Goal: Transaction & Acquisition: Subscribe to service/newsletter

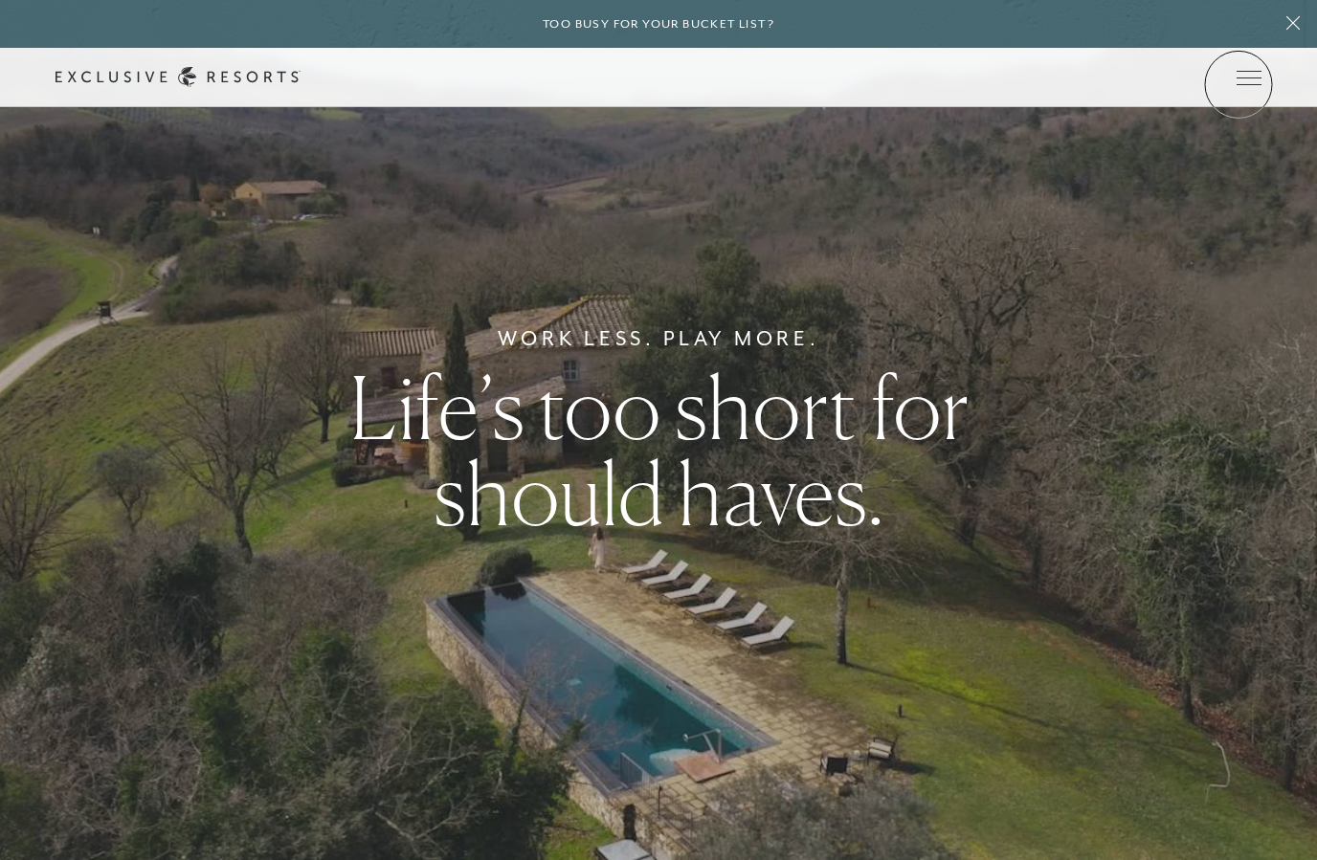
click at [1238, 84] on span "Open navigation" at bounding box center [1248, 84] width 25 height 1
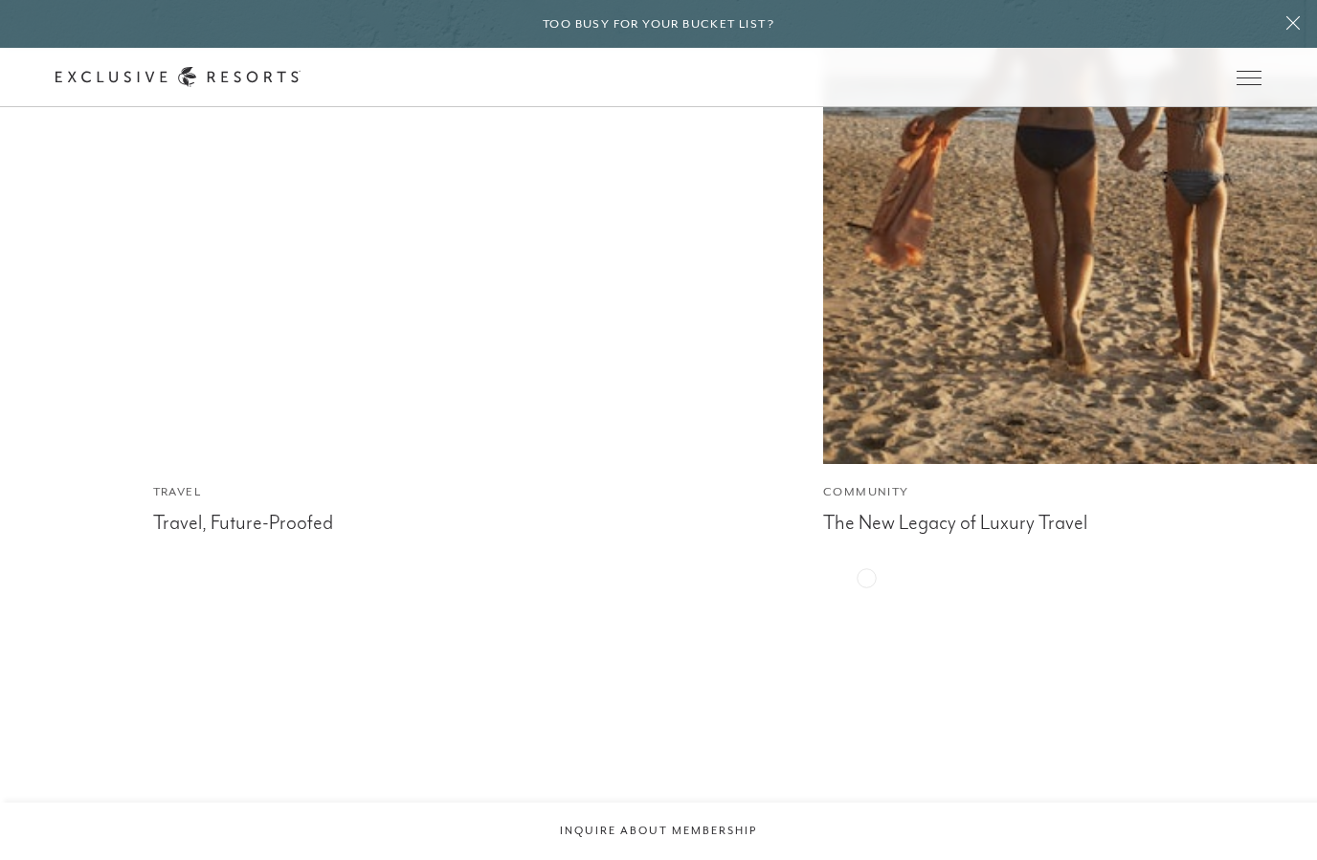
scroll to position [8236, 0]
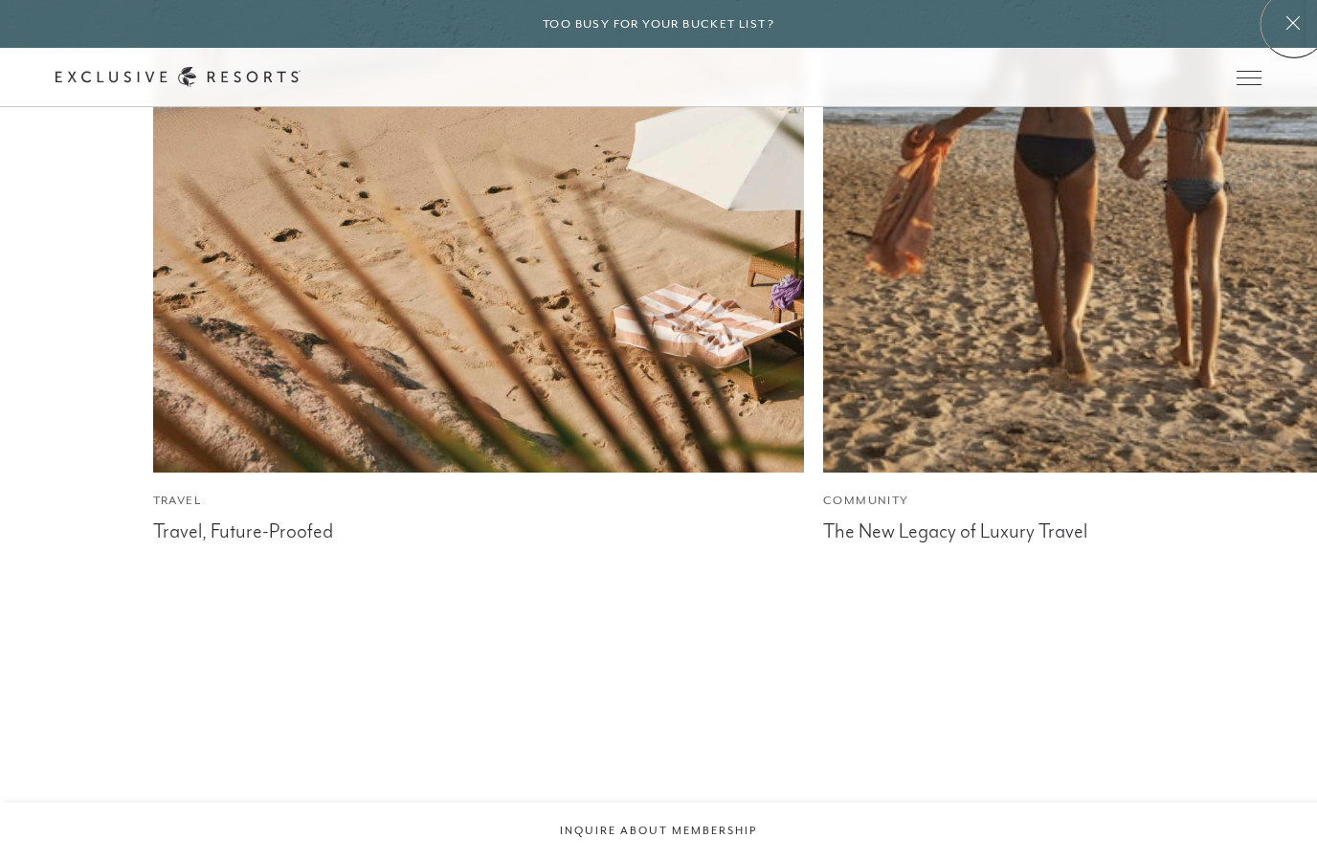
click at [1294, 24] on icon at bounding box center [1292, 22] width 13 height 13
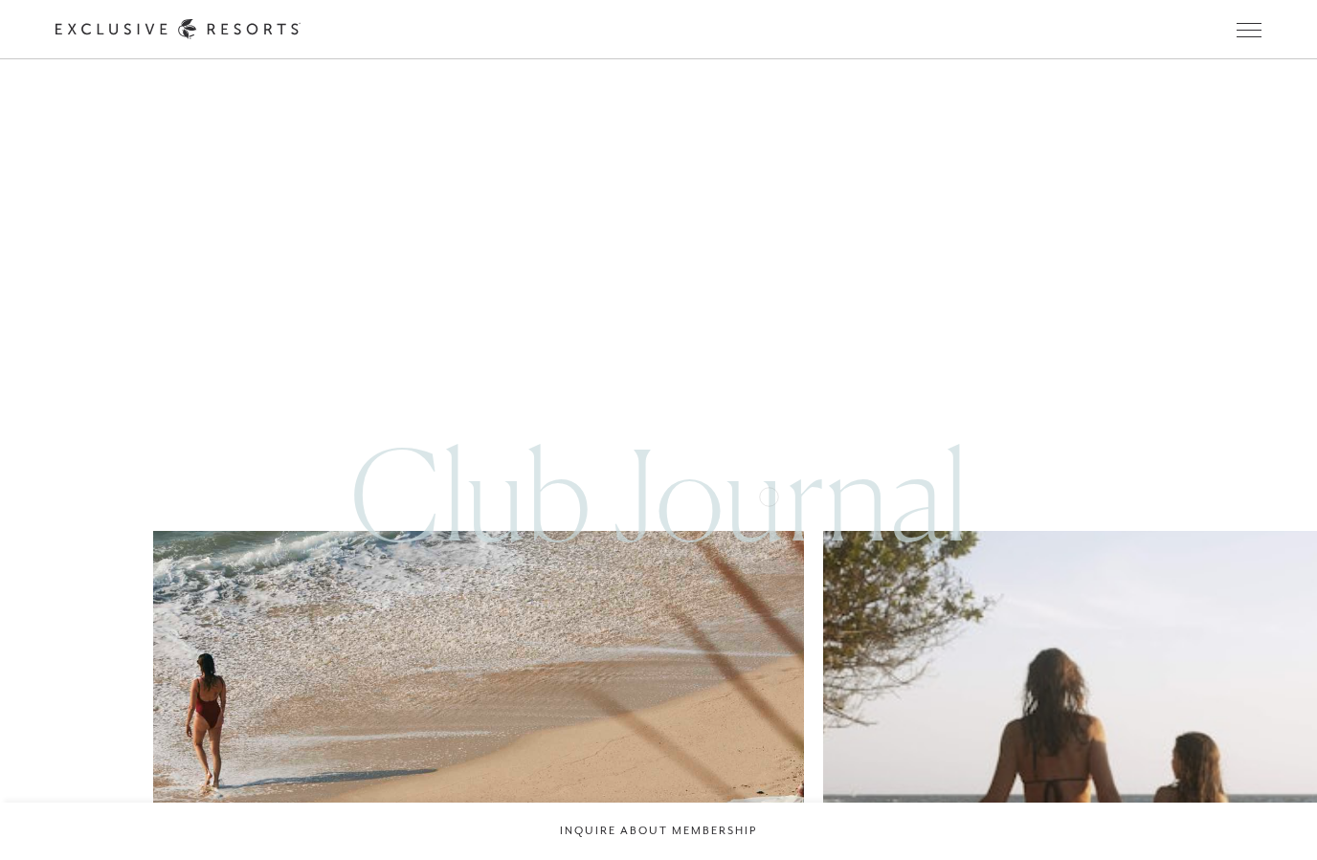
scroll to position [7535, 0]
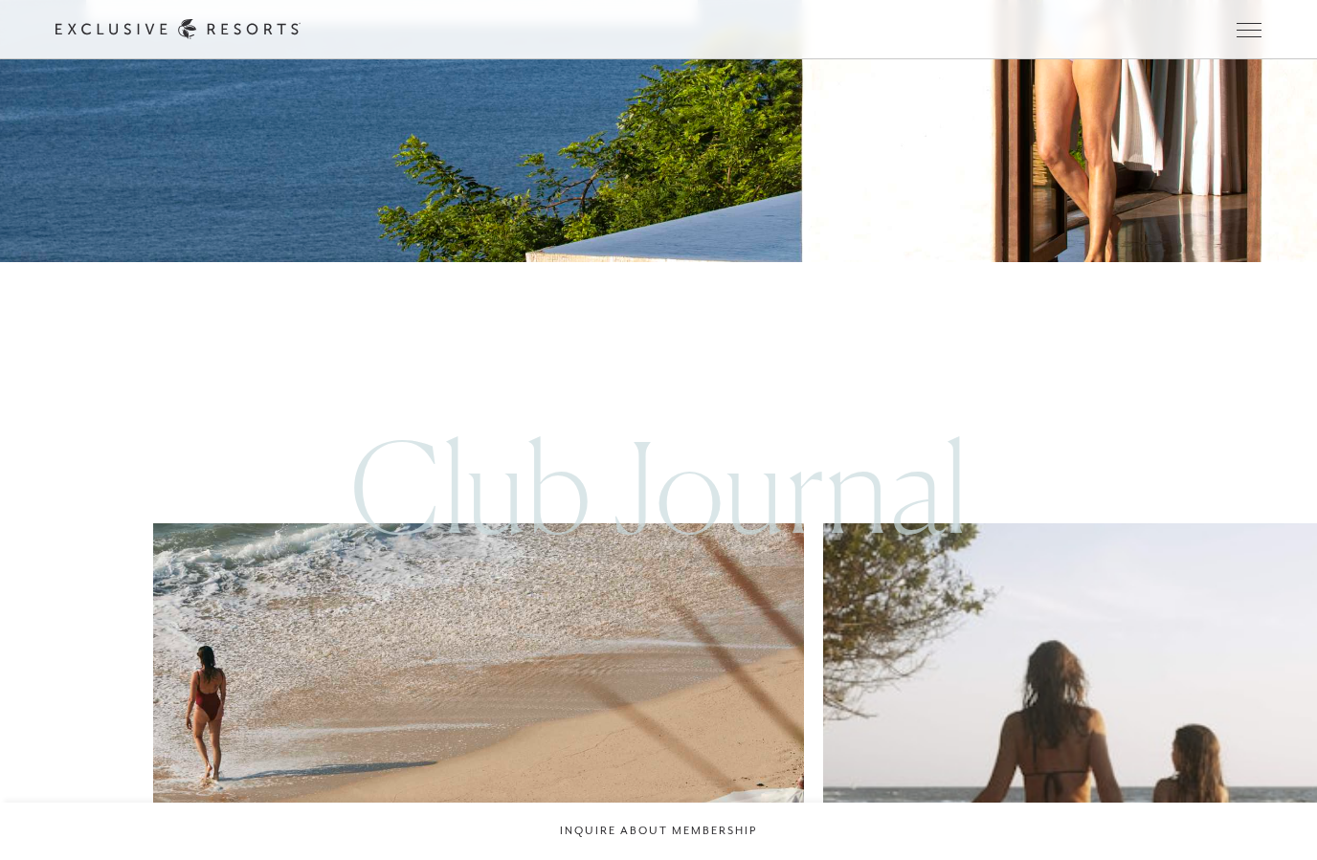
click at [676, 859] on button "Inquire about membership" at bounding box center [658, 831] width 1317 height 57
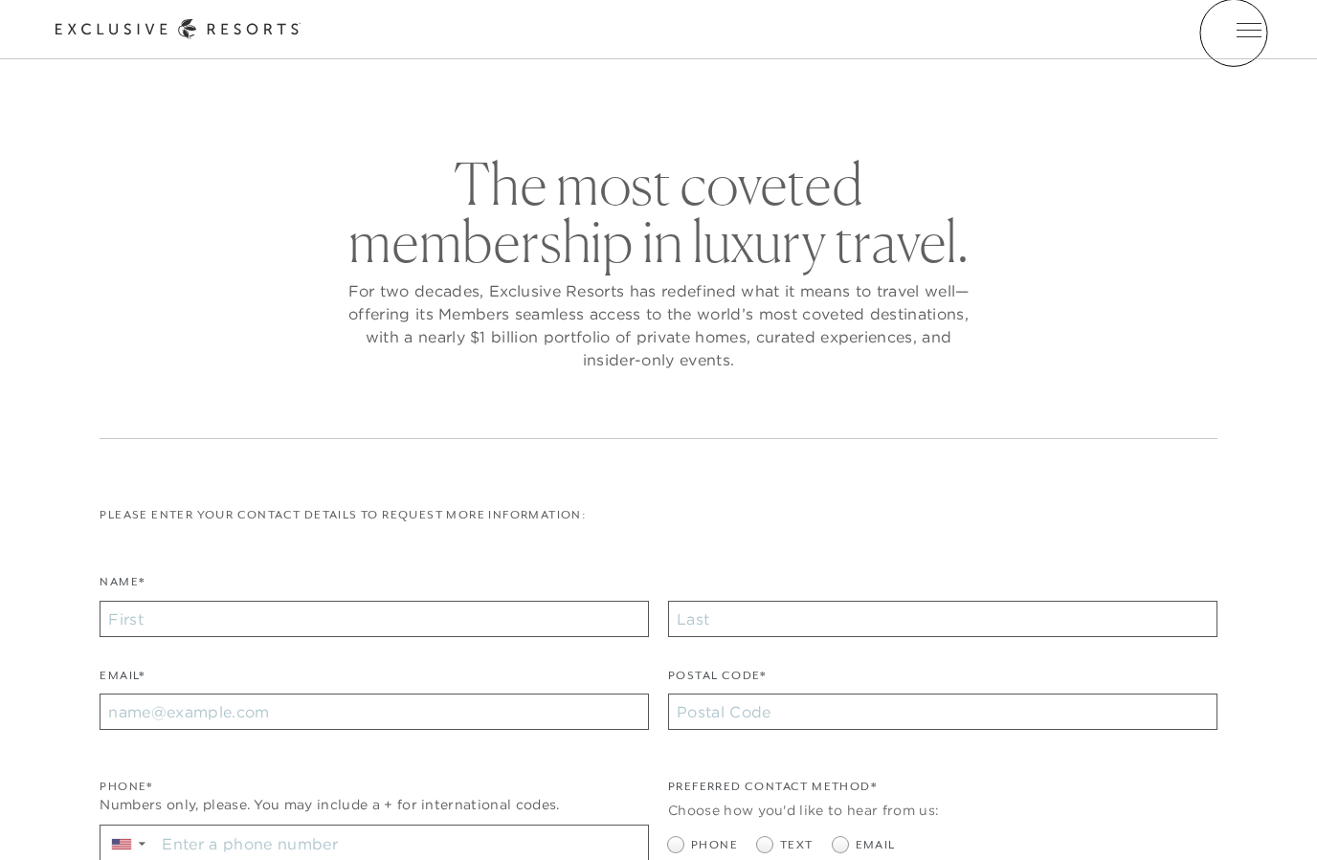
click at [1236, 33] on button "Open navigation" at bounding box center [1248, 29] width 25 height 13
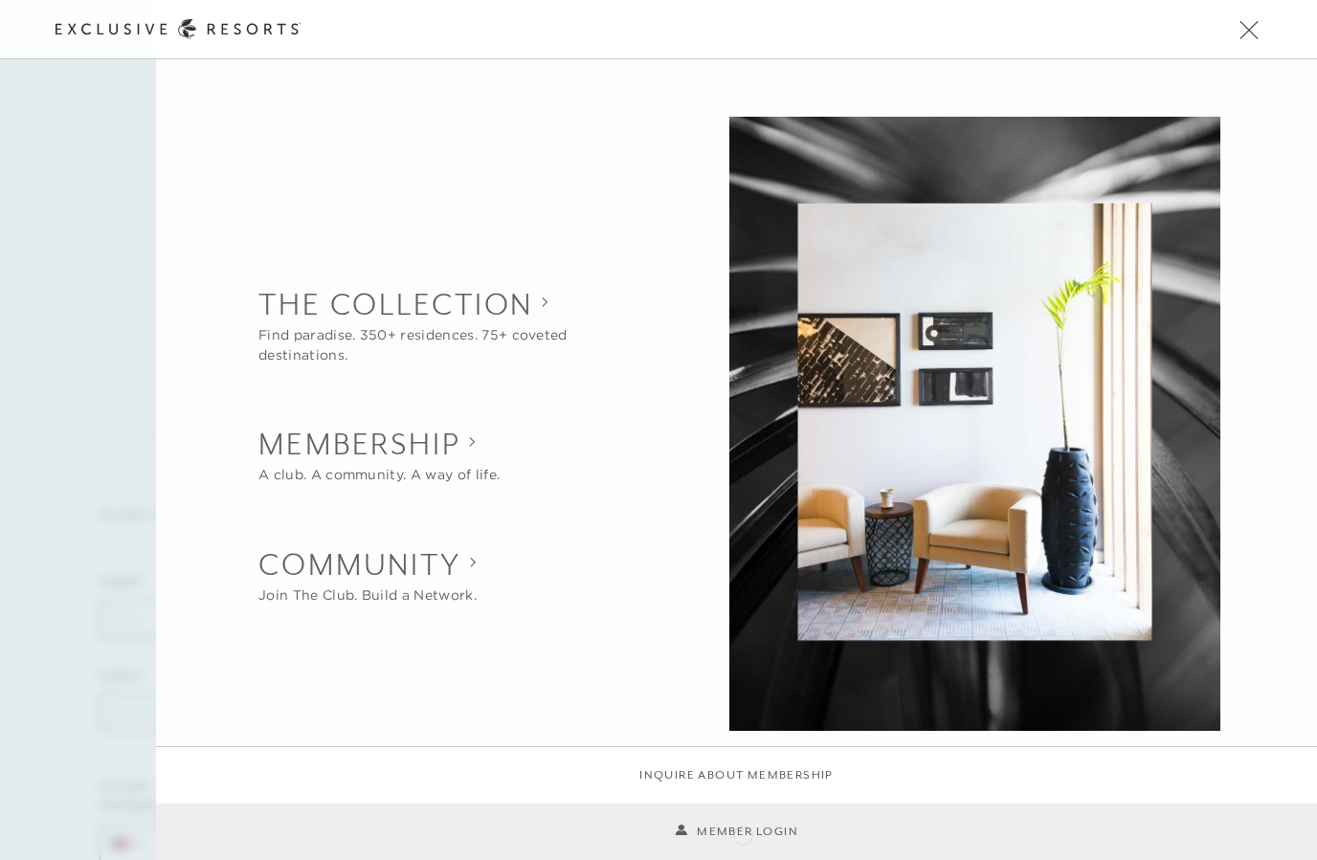
click at [743, 833] on link "Member Login" at bounding box center [736, 832] width 123 height 18
